Goal: Information Seeking & Learning: Learn about a topic

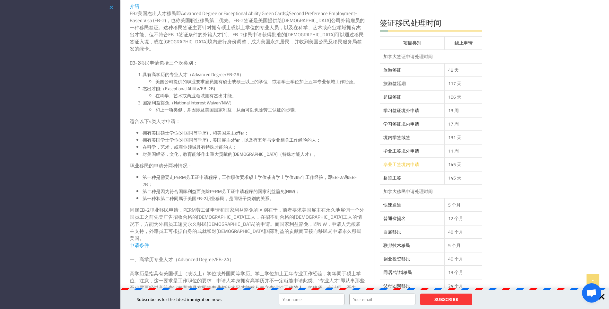
scroll to position [161, 0]
click at [393, 178] on link "桥梁工签" at bounding box center [393, 178] width 18 height 8
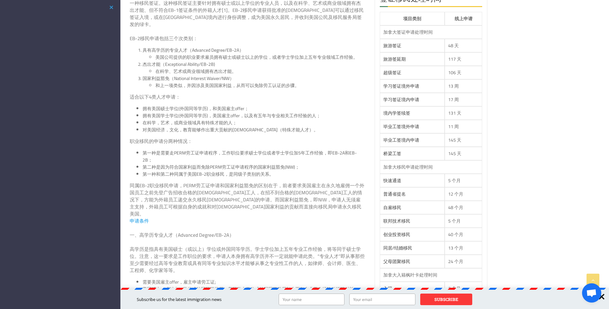
scroll to position [0, 0]
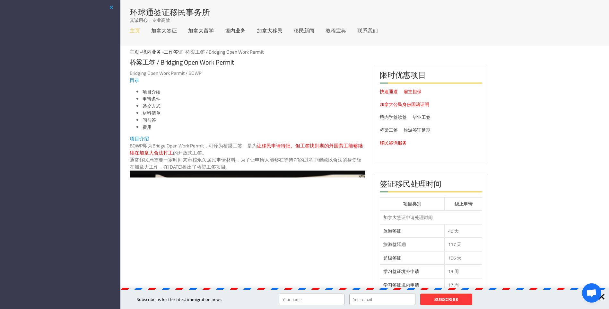
click at [133, 30] on link "主页" at bounding box center [135, 30] width 10 height 5
